Goal: Task Accomplishment & Management: Manage account settings

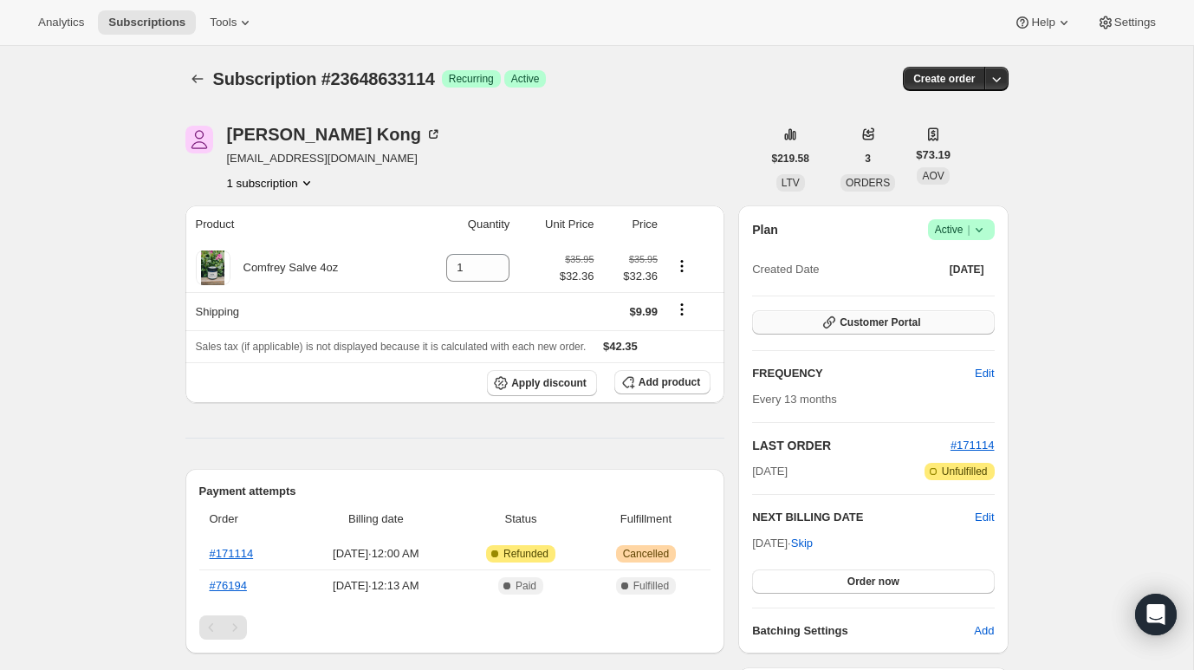
click at [870, 322] on span "Customer Portal" at bounding box center [880, 322] width 81 height 14
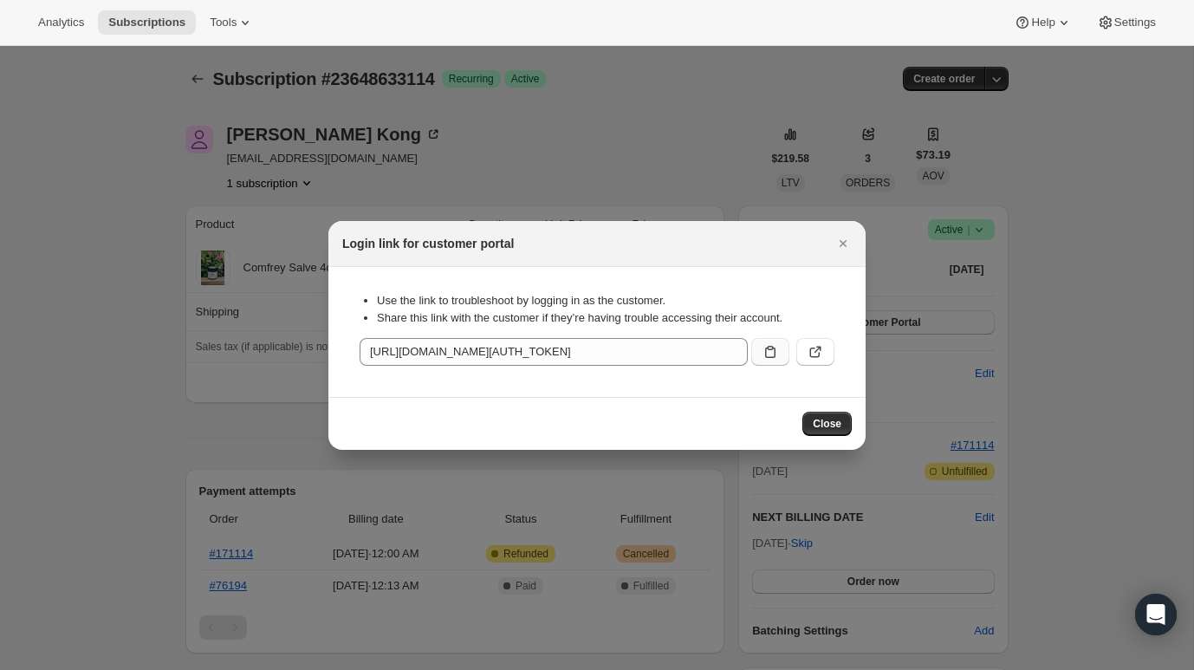
click at [767, 349] on icon ":rc0:" at bounding box center [770, 351] width 17 height 17
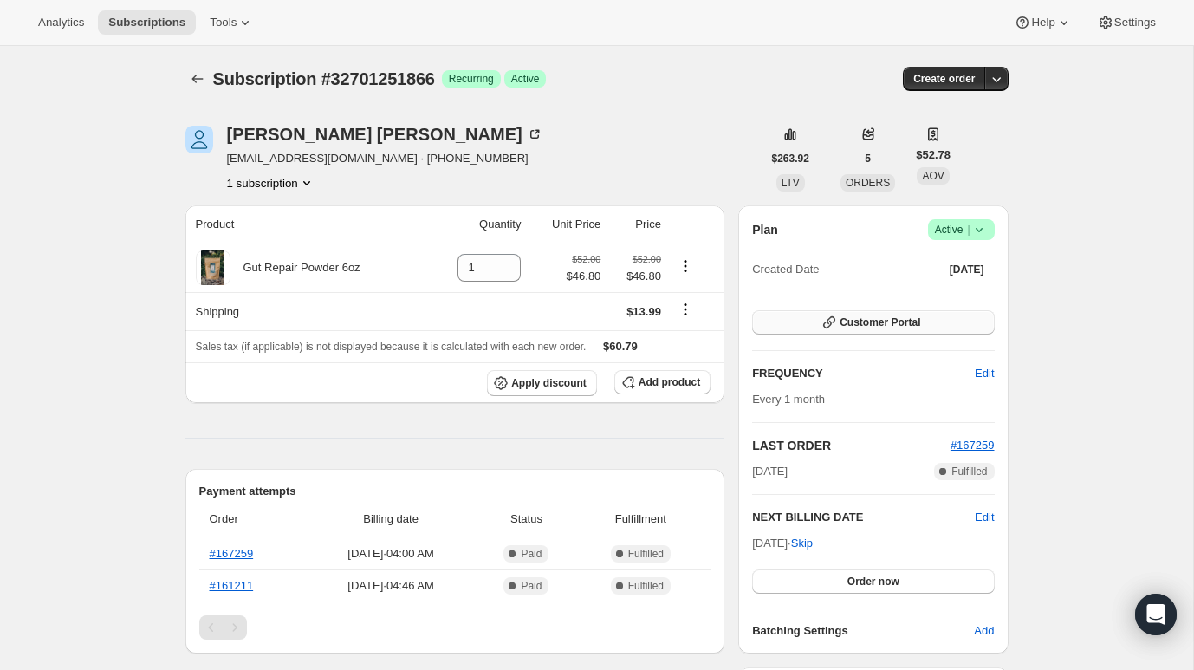
click at [777, 321] on button "Customer Portal" at bounding box center [873, 322] width 242 height 24
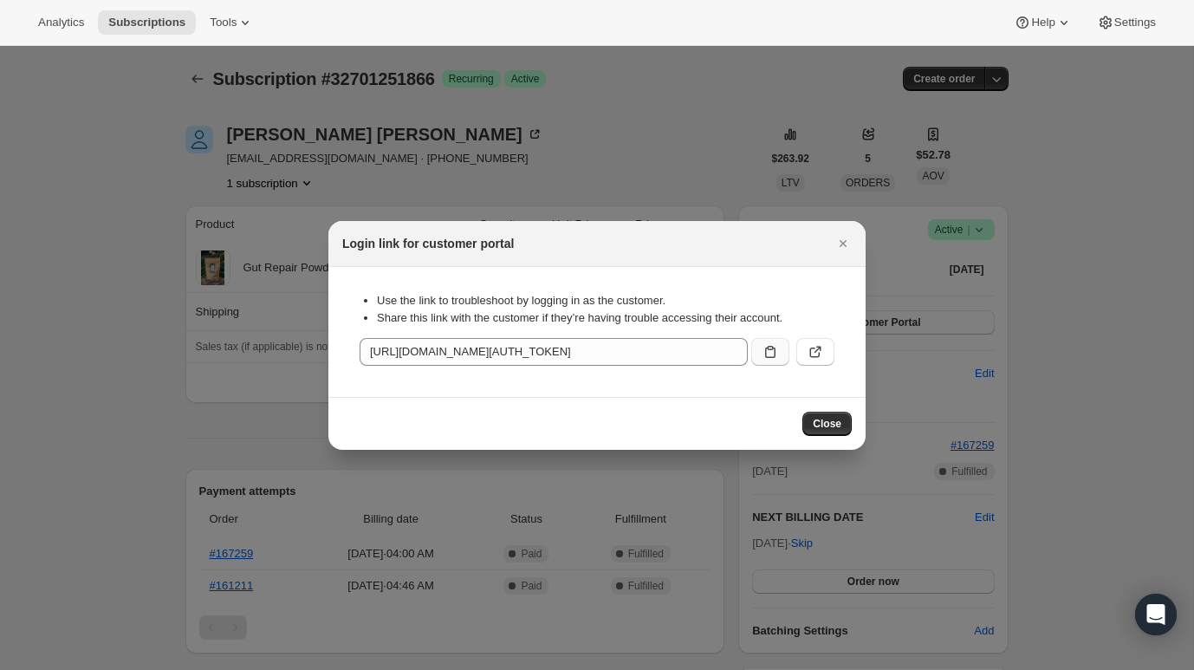
click at [776, 347] on icon ":rc0:" at bounding box center [770, 351] width 17 height 17
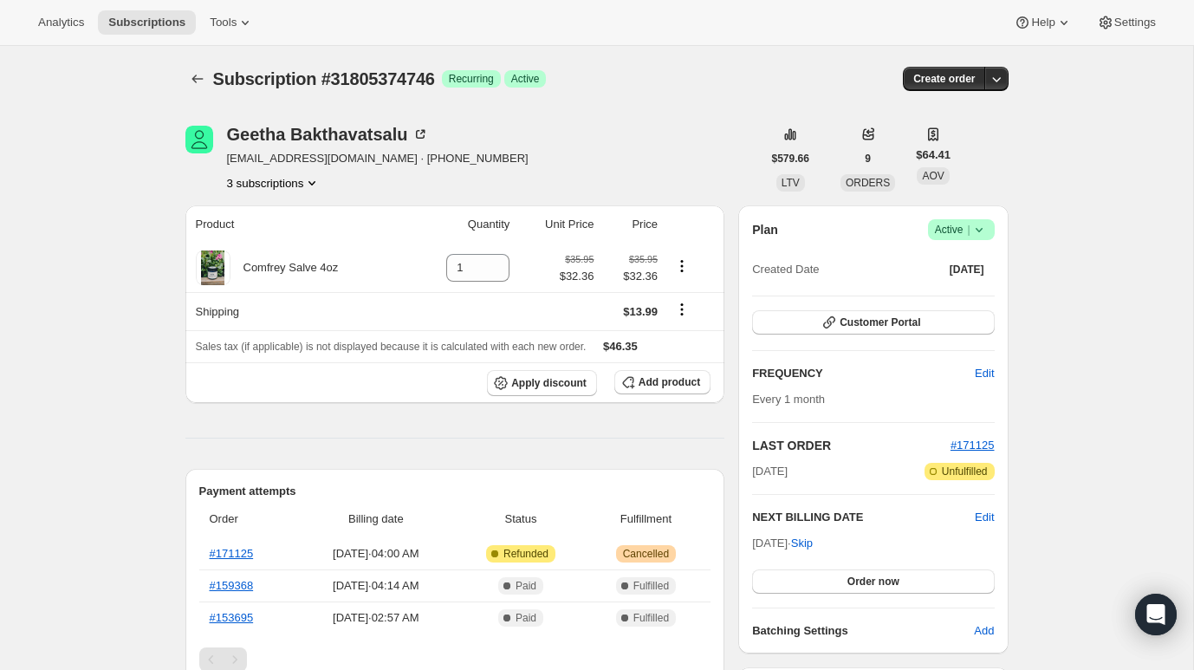
click at [834, 339] on div "Plan Success Active | Created Date Jul 4, 2025 Customer Portal FREQUENCY Edit E…" at bounding box center [873, 429] width 242 height 420
click at [834, 330] on icon "button" at bounding box center [829, 322] width 17 height 17
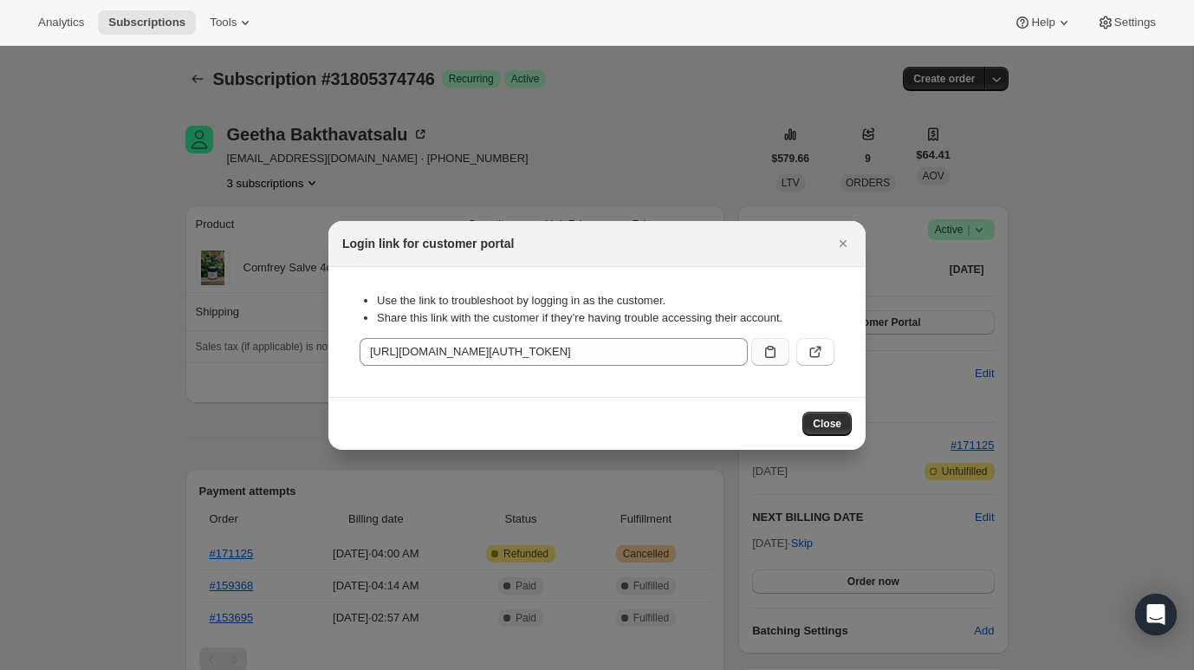
click at [772, 346] on icon ":rc0:" at bounding box center [770, 351] width 17 height 17
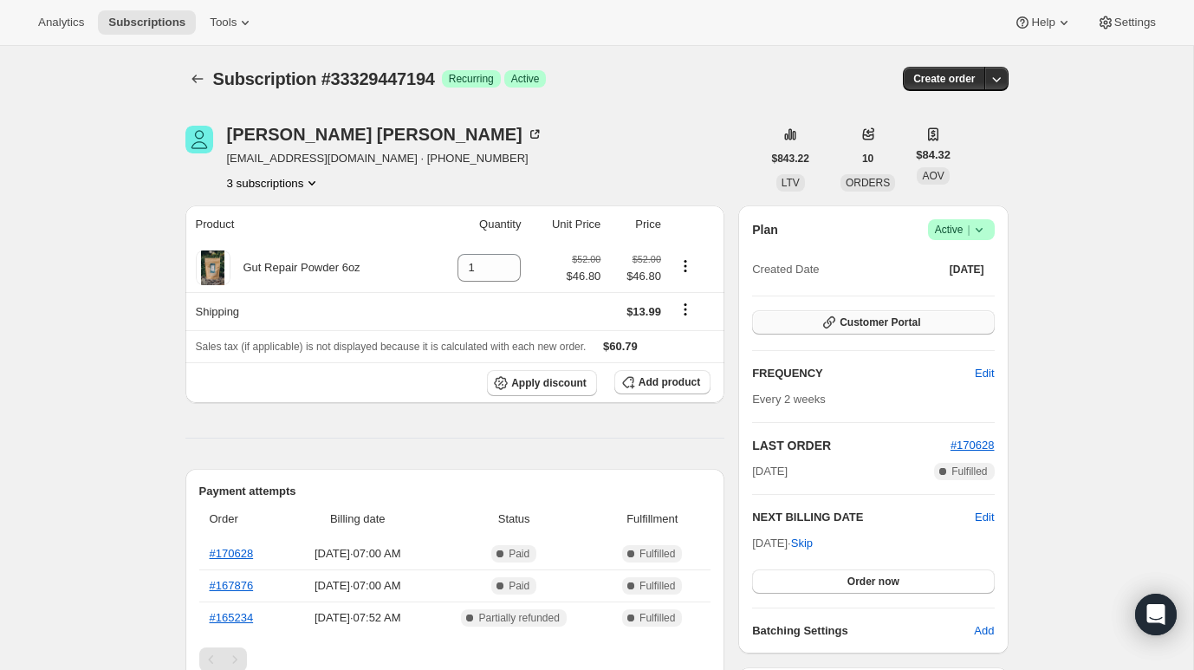
click at [939, 317] on button "Customer Portal" at bounding box center [873, 322] width 242 height 24
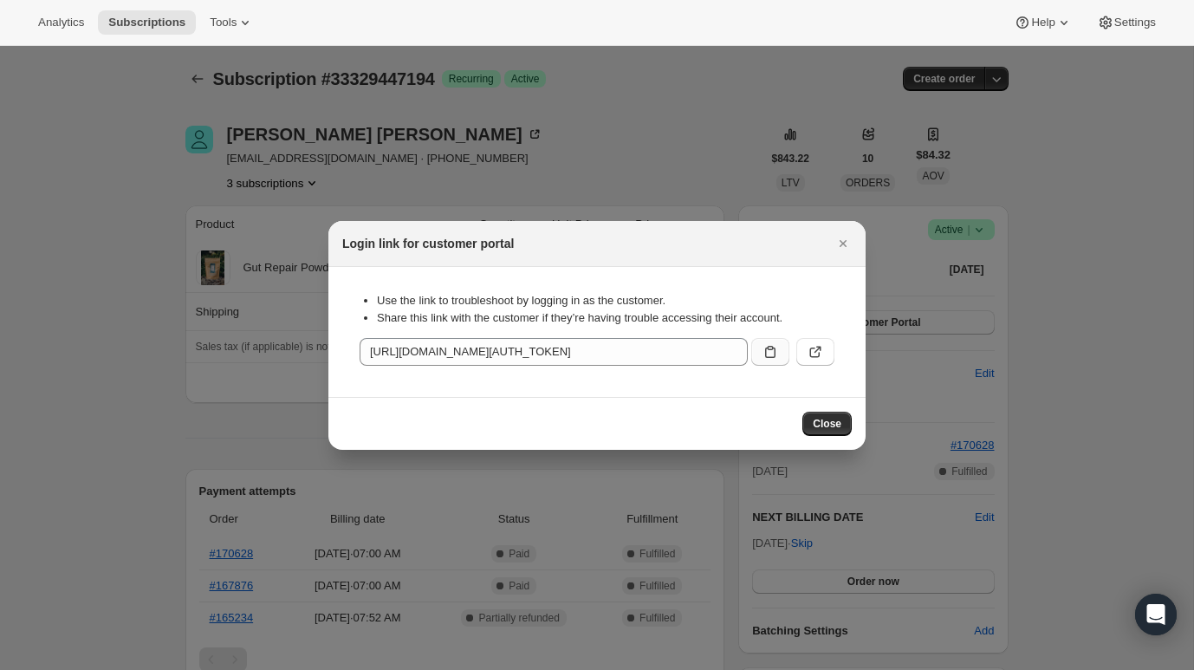
click at [770, 344] on icon ":rc0:" at bounding box center [770, 351] width 17 height 17
